Goal: Check status

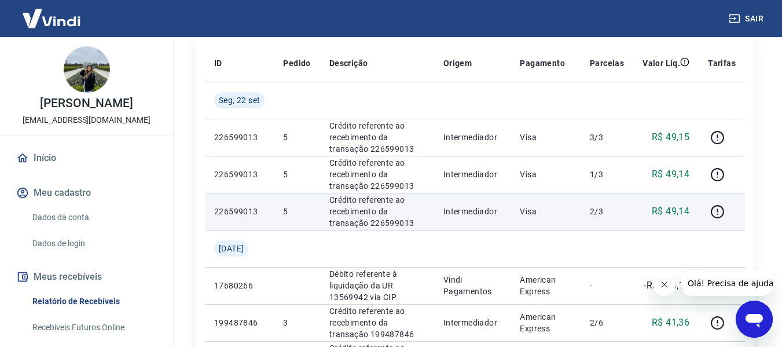
scroll to position [174, 0]
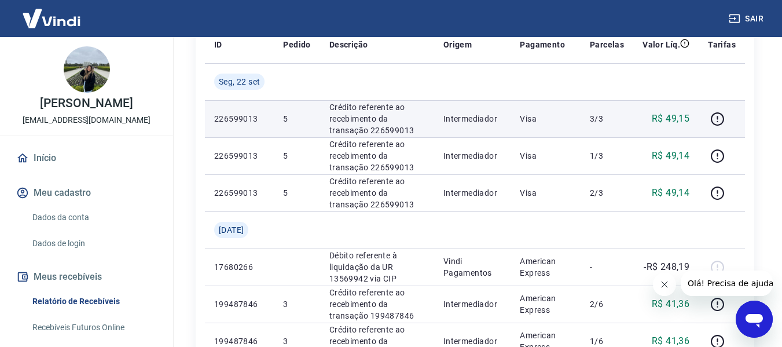
click at [320, 109] on td "5" at bounding box center [297, 118] width 46 height 37
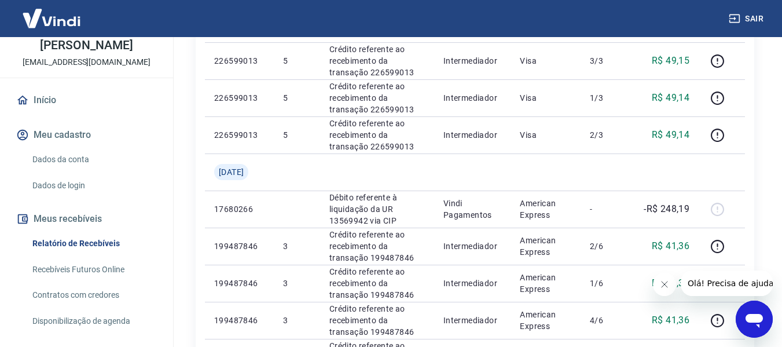
scroll to position [0, 0]
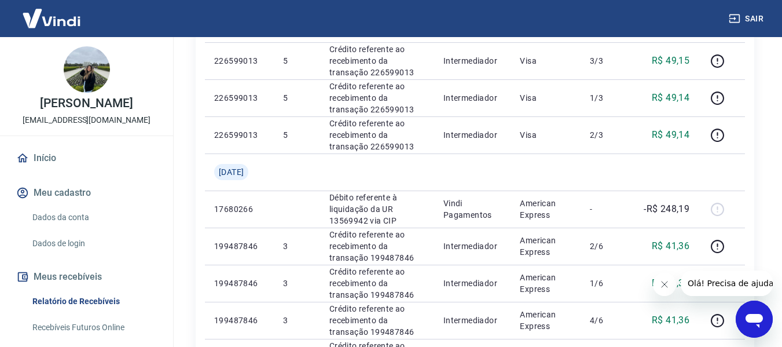
click at [43, 10] on img at bounding box center [51, 18] width 75 height 35
